Goal: Download file/media

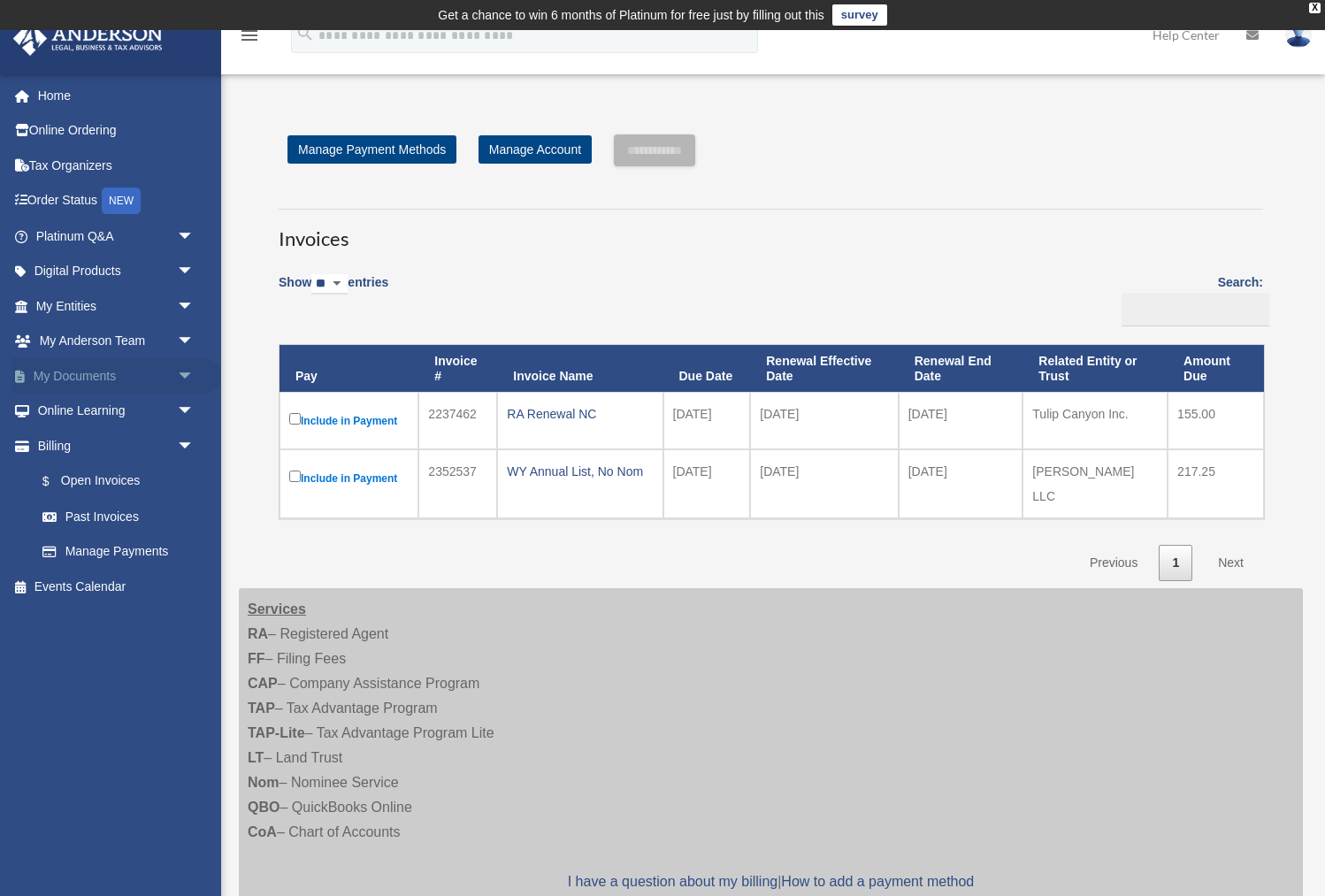
click at [65, 376] on link "My Documents arrow_drop_down" at bounding box center [116, 376] width 208 height 35
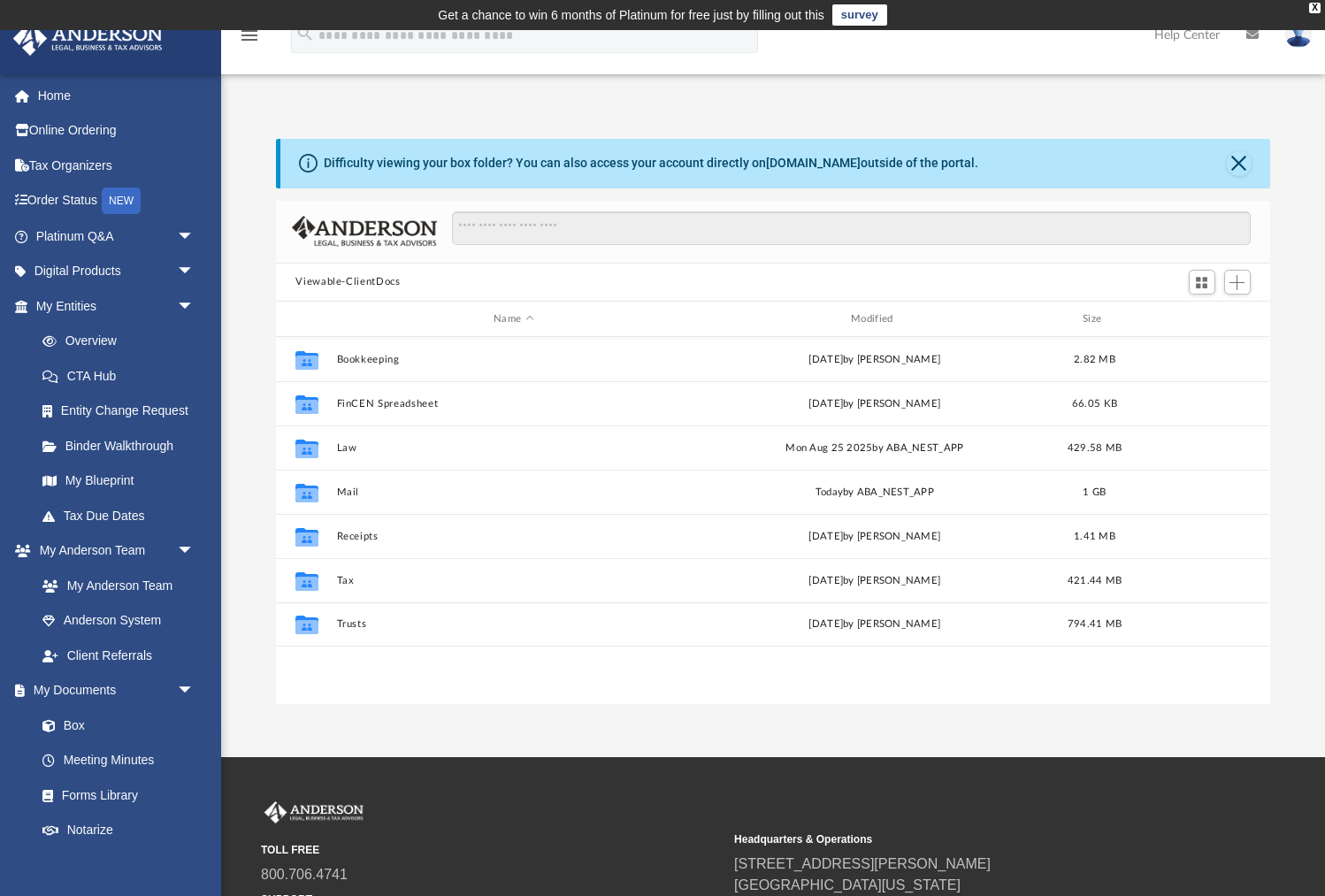
scroll to position [401, 993]
click at [865, 318] on div "Modified" at bounding box center [875, 319] width 354 height 16
click at [877, 316] on div "Modified" at bounding box center [875, 319] width 354 height 16
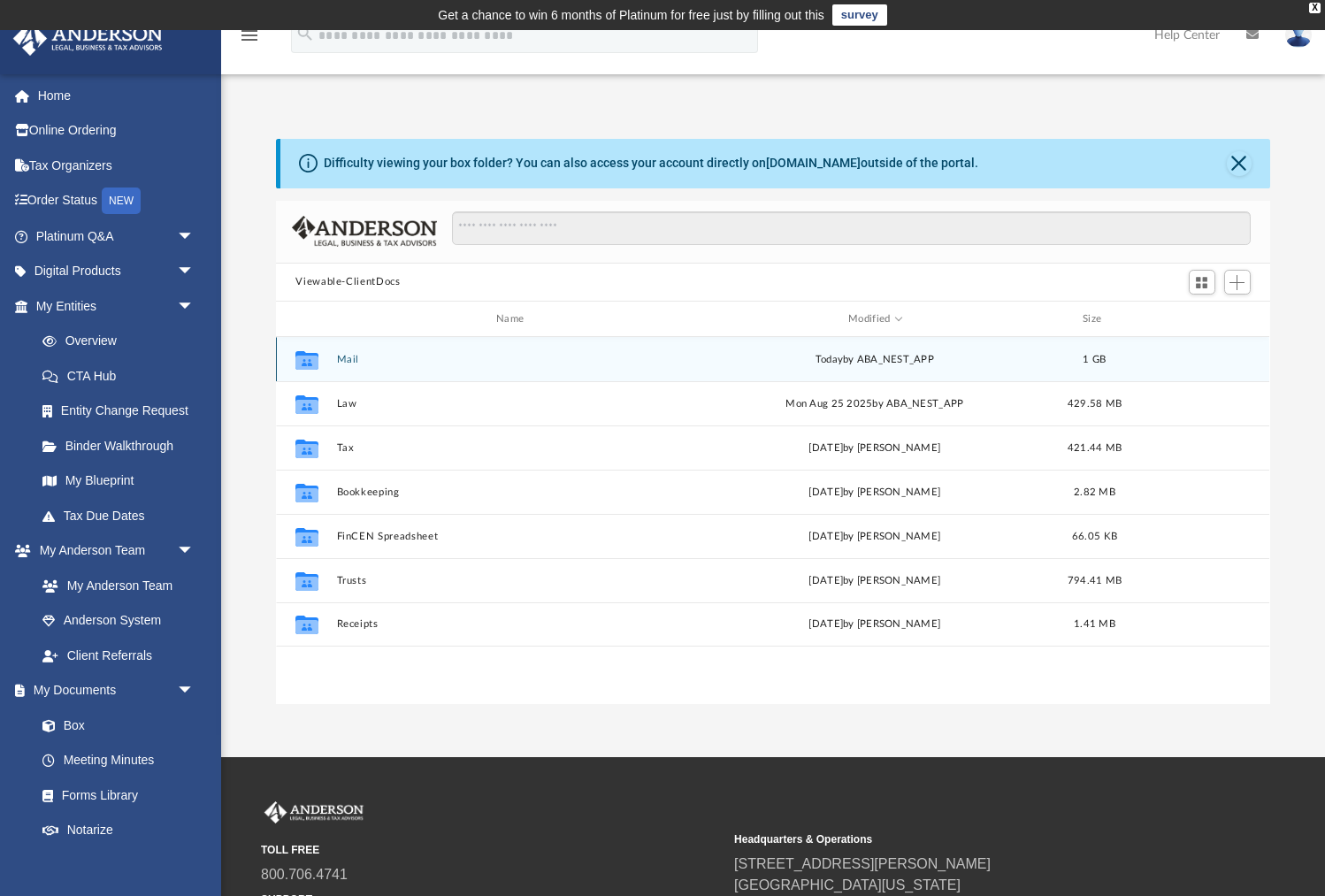
click at [347, 352] on div "Collaborated Folder Mail [DATE] by ABA_NEST_APP 1 GB" at bounding box center [772, 359] width 993 height 44
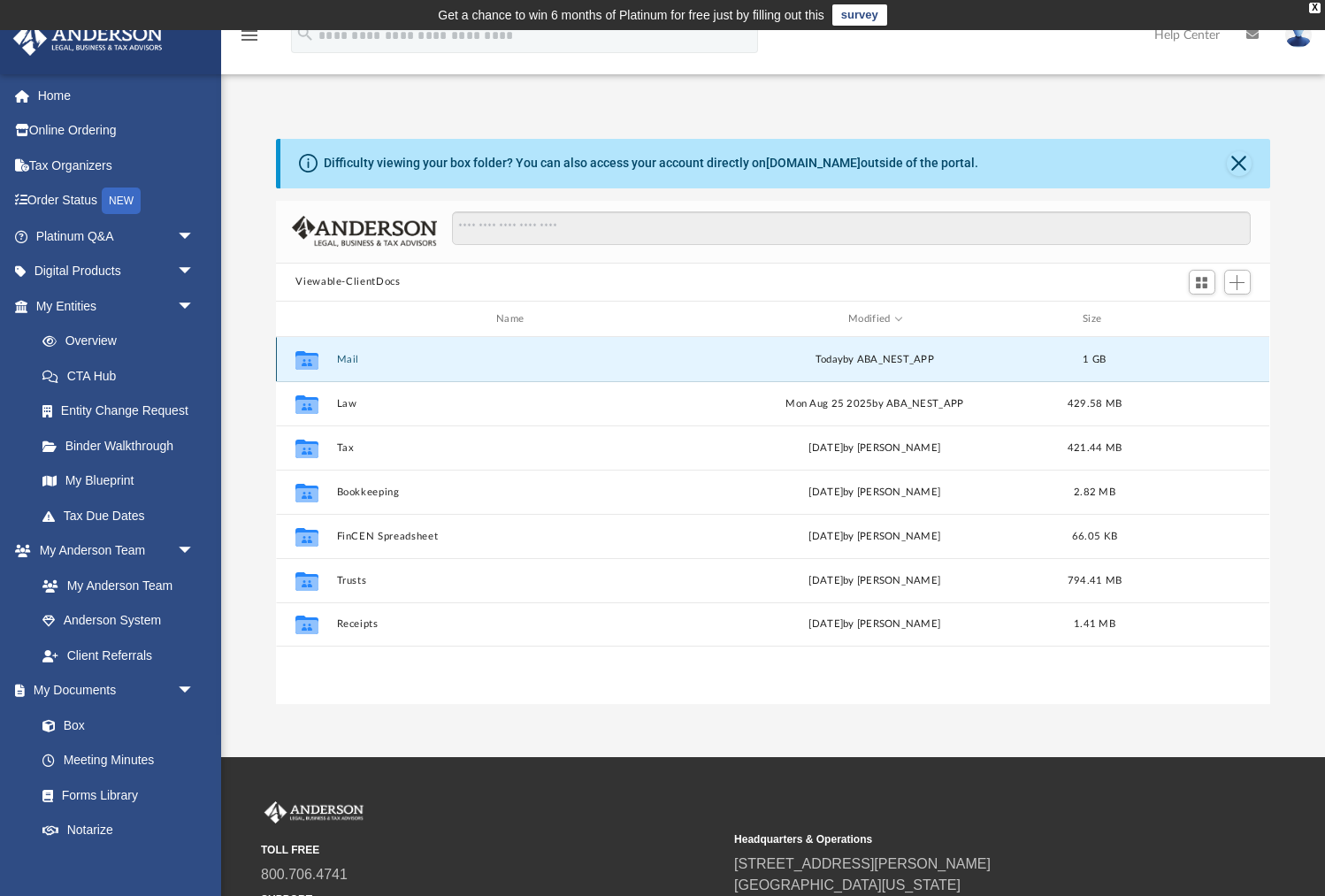
click at [347, 354] on button "Mail" at bounding box center [514, 360] width 354 height 11
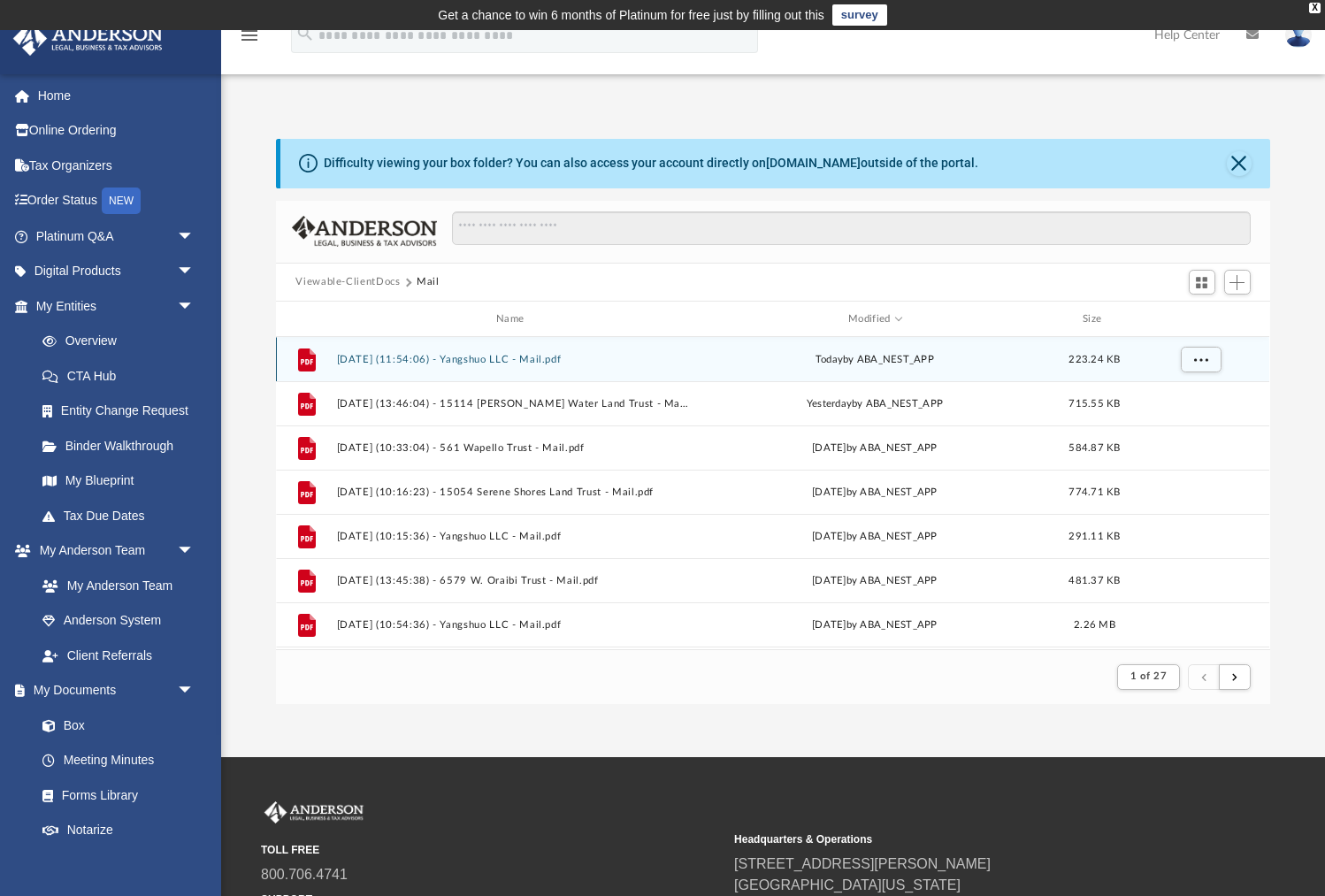
click at [408, 357] on button "[DATE] (11:54:06) - Yangshuo LLC - Mail.pdf" at bounding box center [514, 360] width 354 height 11
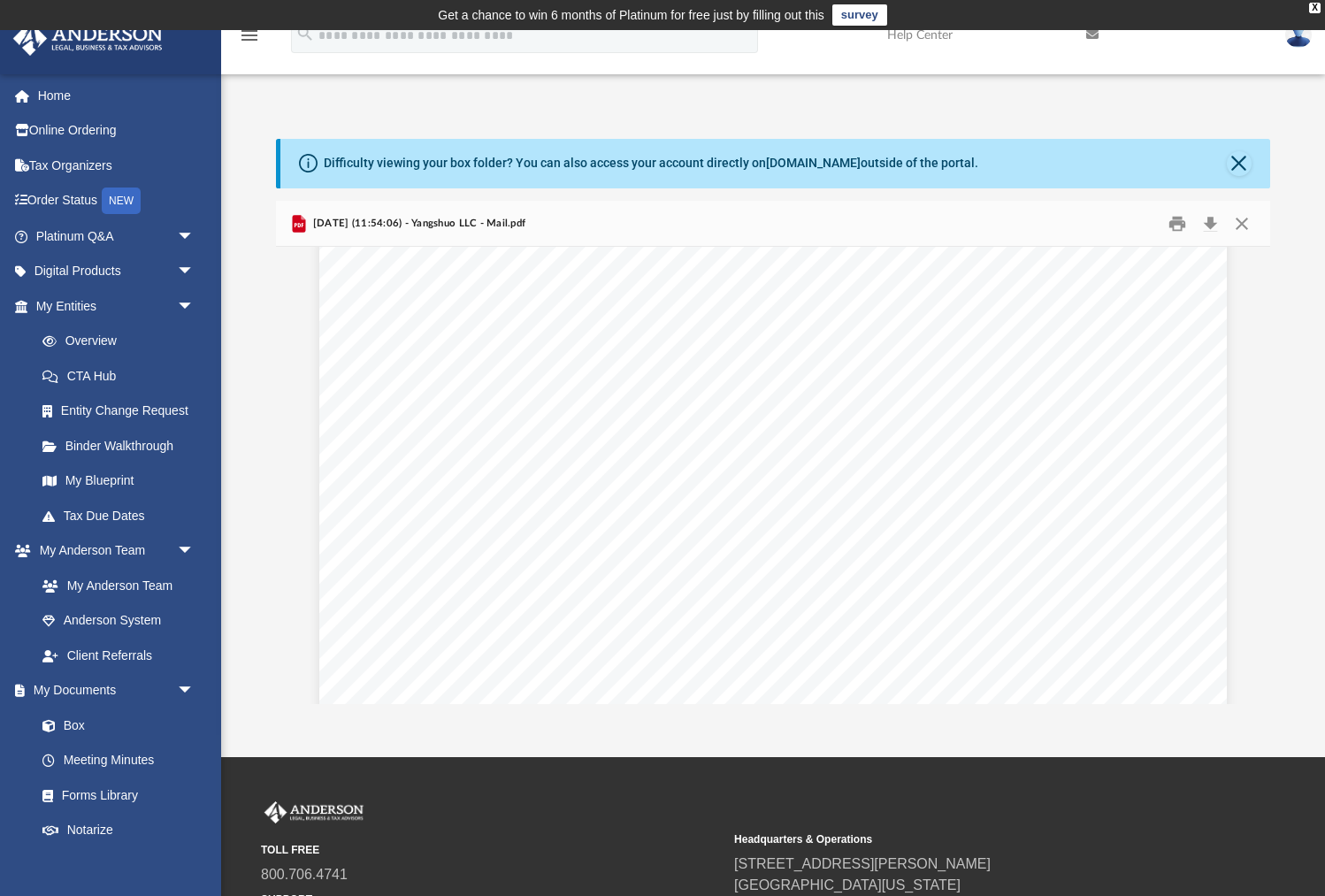
scroll to position [0, 0]
click at [1214, 222] on button "Download" at bounding box center [1210, 223] width 31 height 28
